Goal: Task Accomplishment & Management: Manage account settings

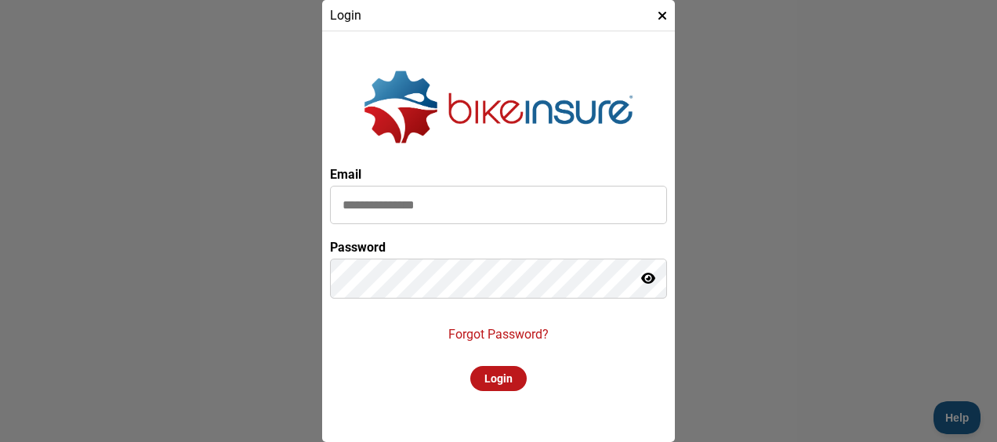
click at [653, 281] on icon at bounding box center [648, 278] width 14 height 13
click at [500, 373] on div "Login" at bounding box center [498, 378] width 56 height 25
click at [521, 370] on div "Please wait..." at bounding box center [499, 378] width 96 height 25
click at [514, 378] on div "Please wait..." at bounding box center [499, 378] width 96 height 25
drag, startPoint x: 442, startPoint y: 208, endPoint x: 224, endPoint y: 212, distance: 217.8
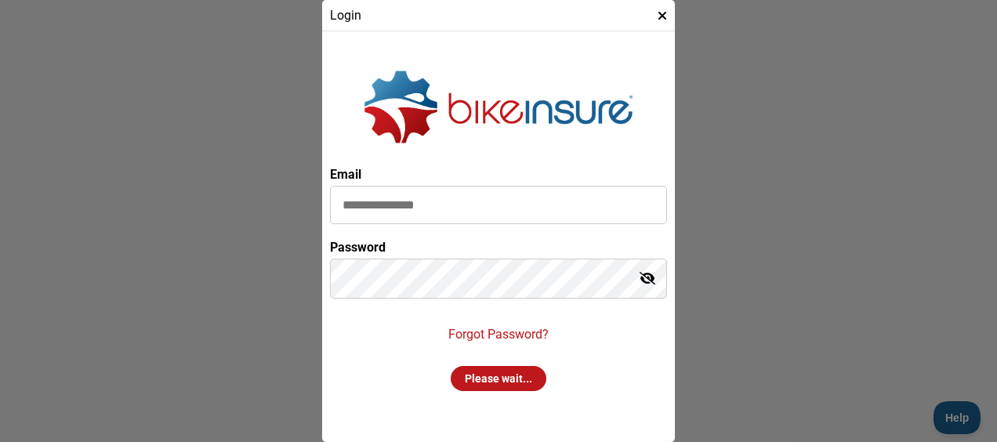
click at [224, 212] on policy-loader "Login Email Password Forgot Password? Please wait..." at bounding box center [498, 221] width 997 height 442
type input "**********"
click at [476, 381] on div "Please wait..." at bounding box center [499, 378] width 96 height 25
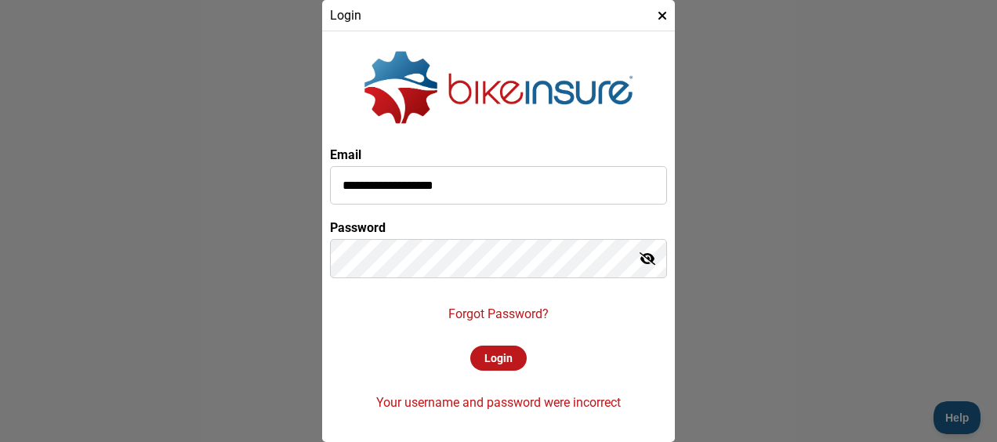
click at [583, 340] on div "**********" at bounding box center [498, 236] width 337 height 395
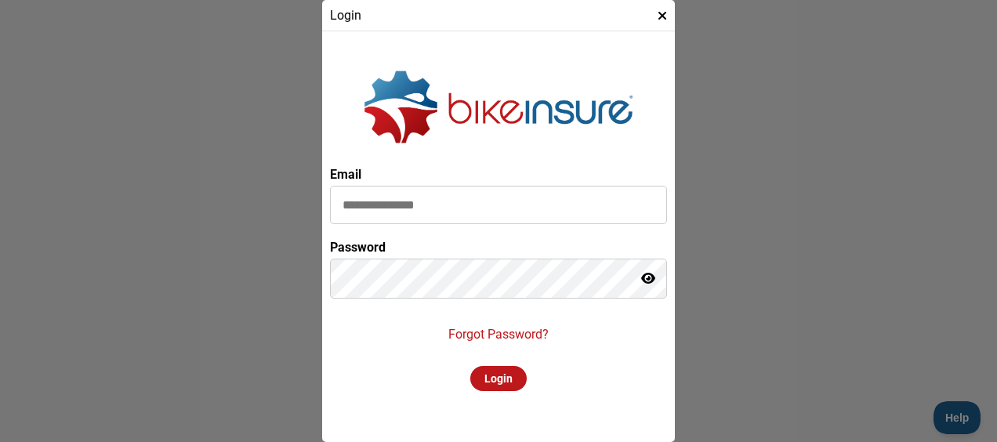
drag, startPoint x: 493, startPoint y: 212, endPoint x: 210, endPoint y: 193, distance: 283.5
click at [210, 193] on policy-loader "Login Email Password Forgot Password? Login" at bounding box center [498, 221] width 997 height 442
type input "**********"
click at [509, 384] on div "Login" at bounding box center [498, 378] width 56 height 25
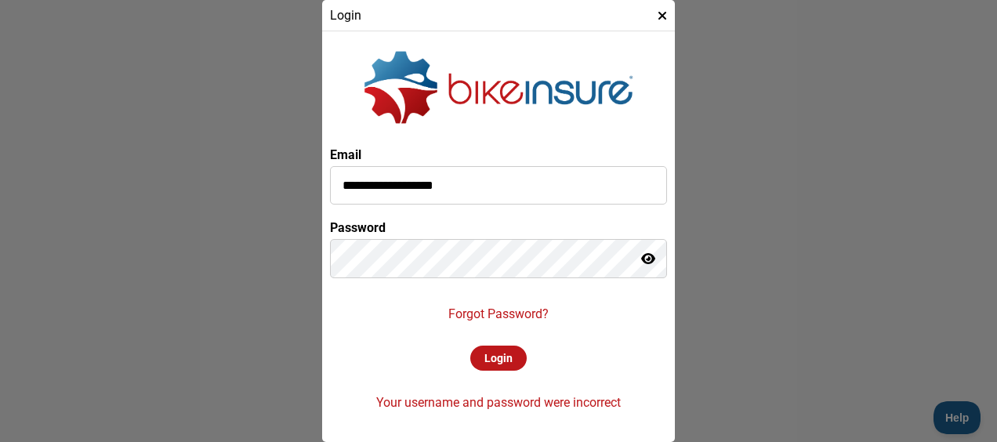
click at [541, 415] on div "**********" at bounding box center [498, 236] width 337 height 395
click at [497, 315] on p "Forgot Password?" at bounding box center [498, 313] width 100 height 15
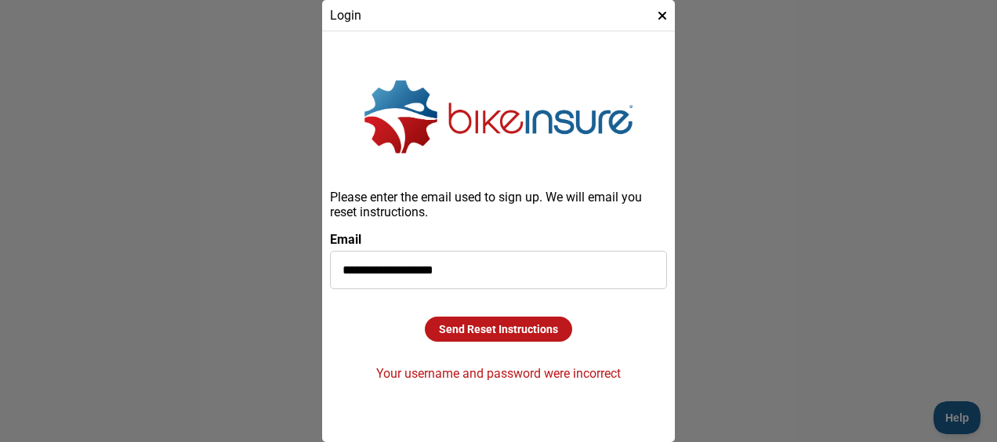
click at [522, 328] on div "Send Reset Instructions" at bounding box center [498, 329] width 147 height 25
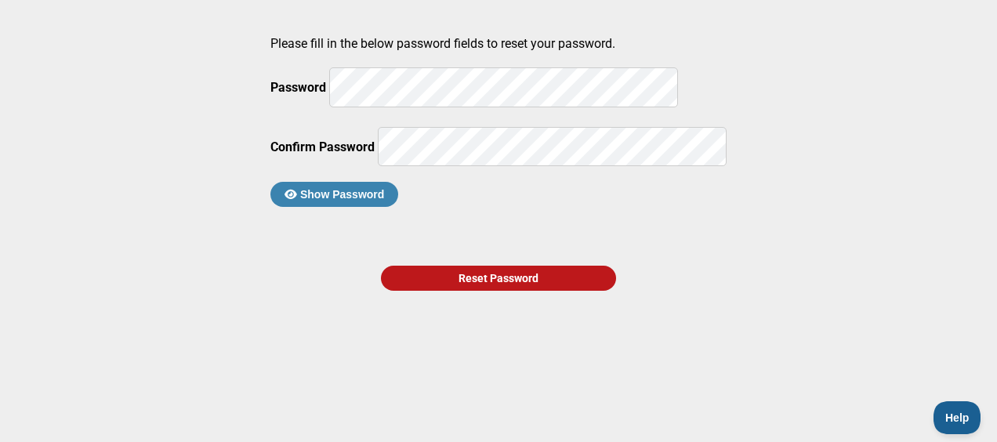
click at [675, 193] on main "Please fill in the below password fields to reset your password. Password Confi…" at bounding box center [498, 185] width 997 height 371
click at [398, 207] on button "Show Password" at bounding box center [334, 194] width 128 height 25
click at [531, 291] on div "Reset Password" at bounding box center [498, 278] width 235 height 25
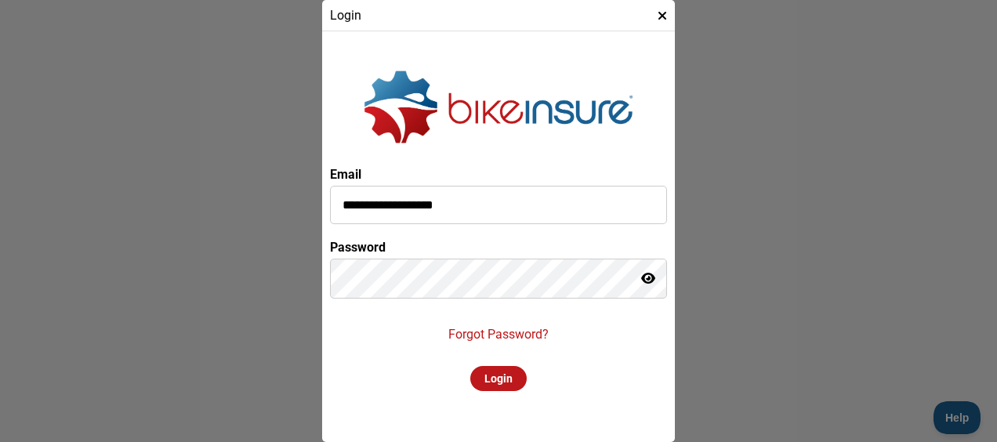
click at [649, 280] on icon at bounding box center [648, 278] width 14 height 13
click at [507, 372] on div "Login" at bounding box center [498, 378] width 56 height 25
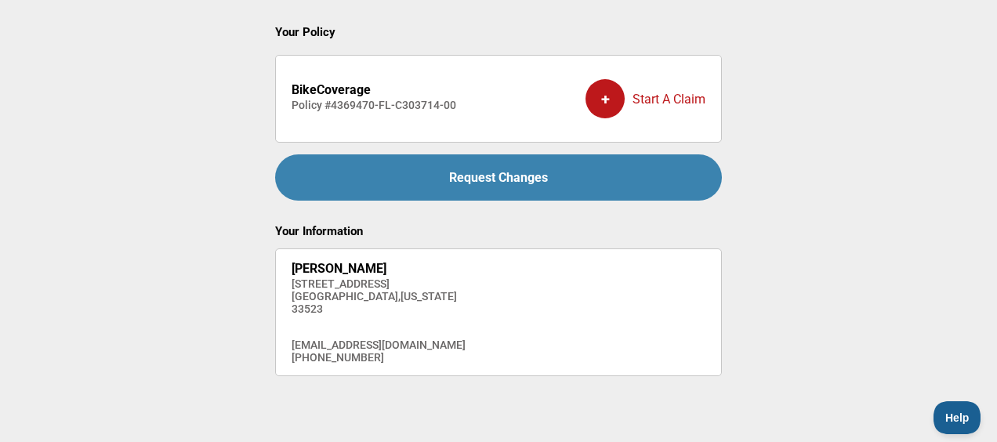
click at [521, 180] on div "Request Changes" at bounding box center [498, 177] width 447 height 46
